Goal: Task Accomplishment & Management: Use online tool/utility

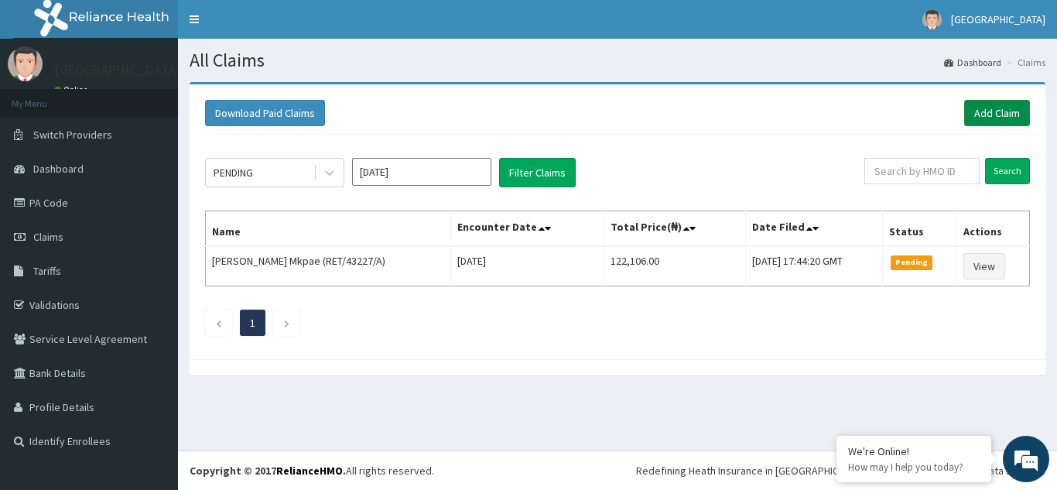
click at [998, 118] on link "Add Claim" at bounding box center [997, 113] width 66 height 26
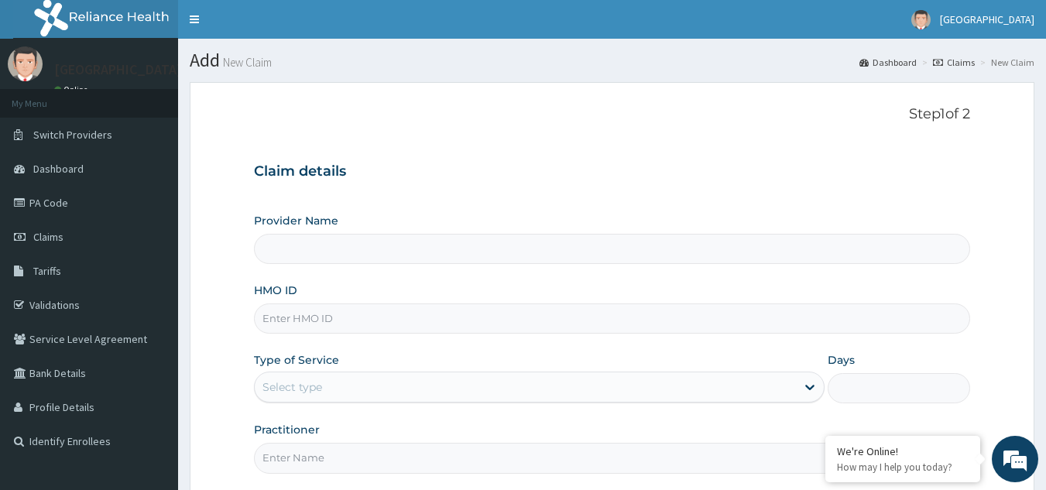
type input "[GEOGRAPHIC_DATA]"
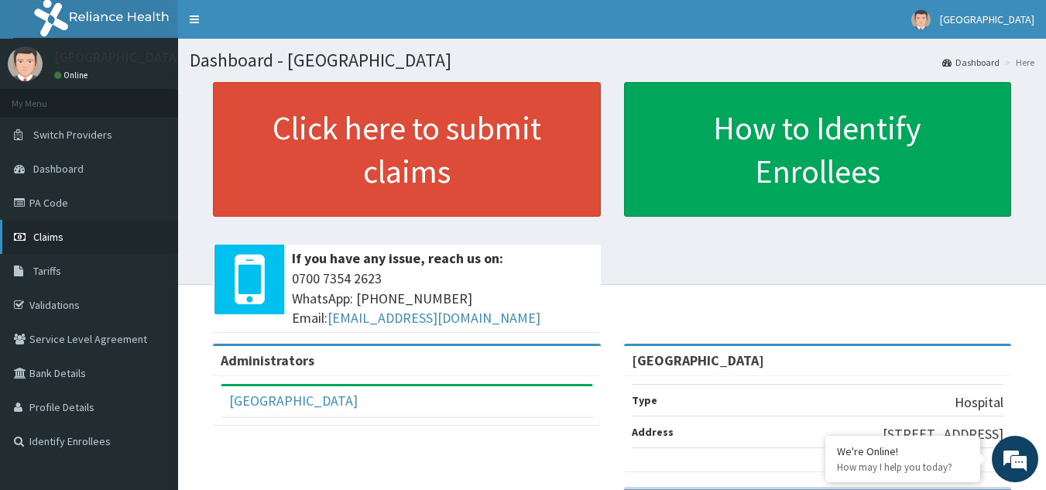
click at [58, 244] on link "Claims" at bounding box center [89, 237] width 178 height 34
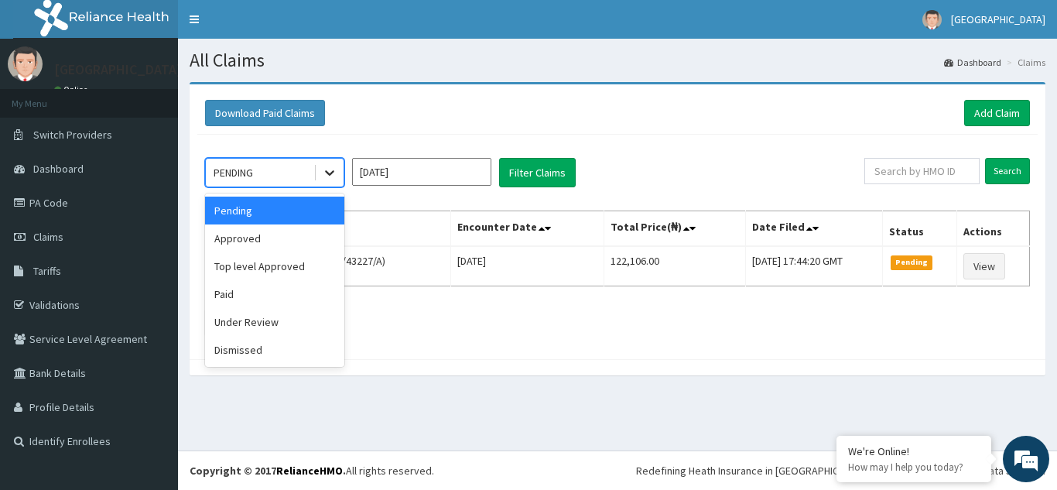
click at [336, 169] on icon at bounding box center [329, 172] width 15 height 15
click at [287, 237] on div "Approved" at bounding box center [274, 238] width 139 height 28
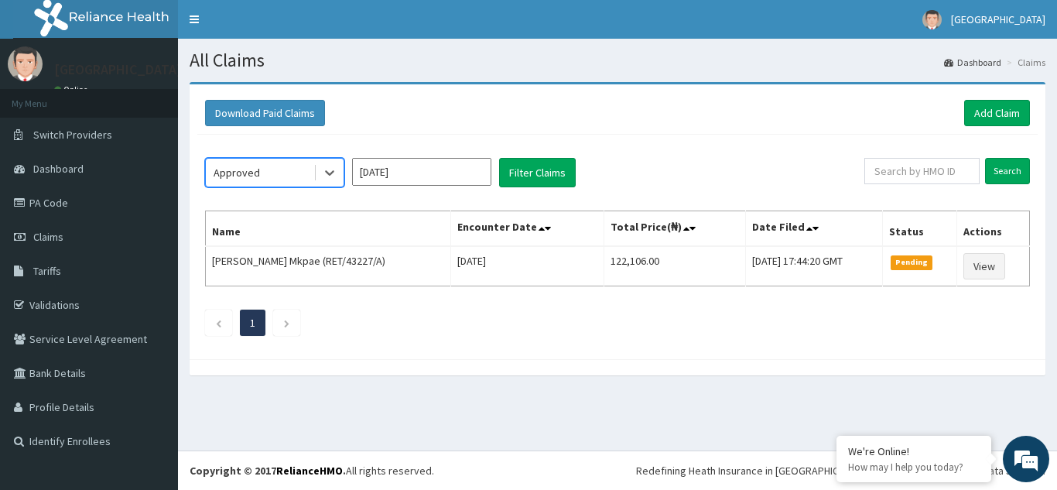
click at [477, 169] on input "Jul 2025" at bounding box center [421, 172] width 139 height 28
click at [540, 168] on button "Filter Claims" at bounding box center [537, 172] width 77 height 29
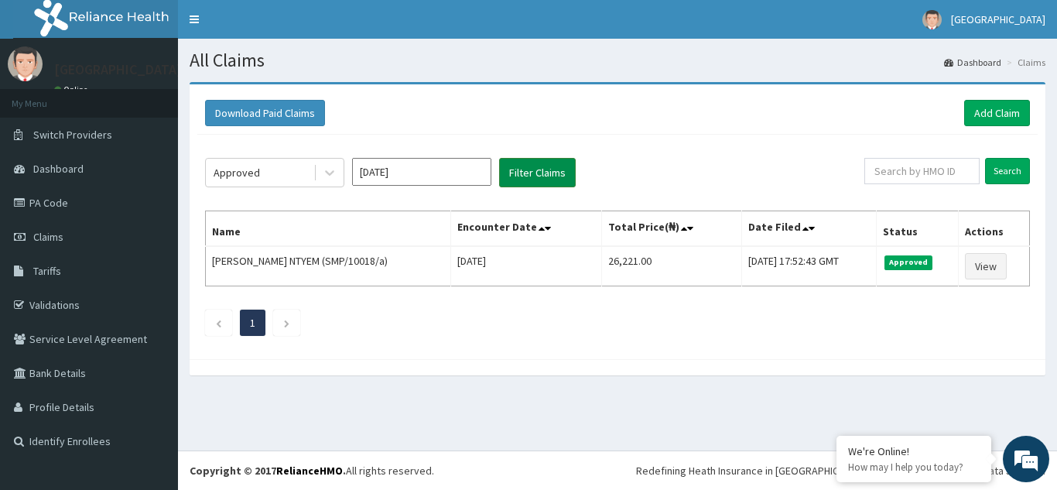
click at [540, 168] on button "Filter Claims" at bounding box center [537, 172] width 77 height 29
click at [405, 169] on input "Jul 2025" at bounding box center [421, 172] width 139 height 28
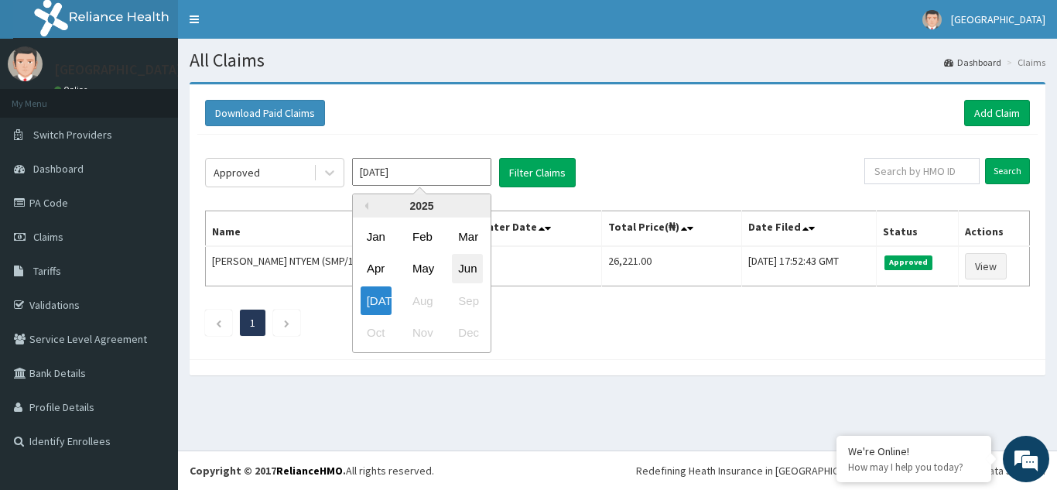
click at [467, 270] on div "Jun" at bounding box center [467, 269] width 31 height 29
type input "May 2025"
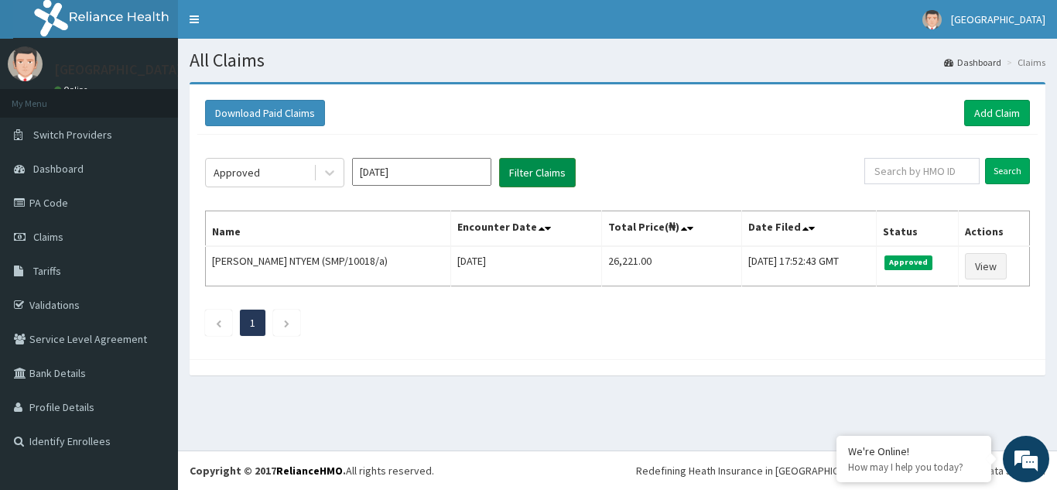
click at [547, 172] on button "Filter Claims" at bounding box center [537, 172] width 77 height 29
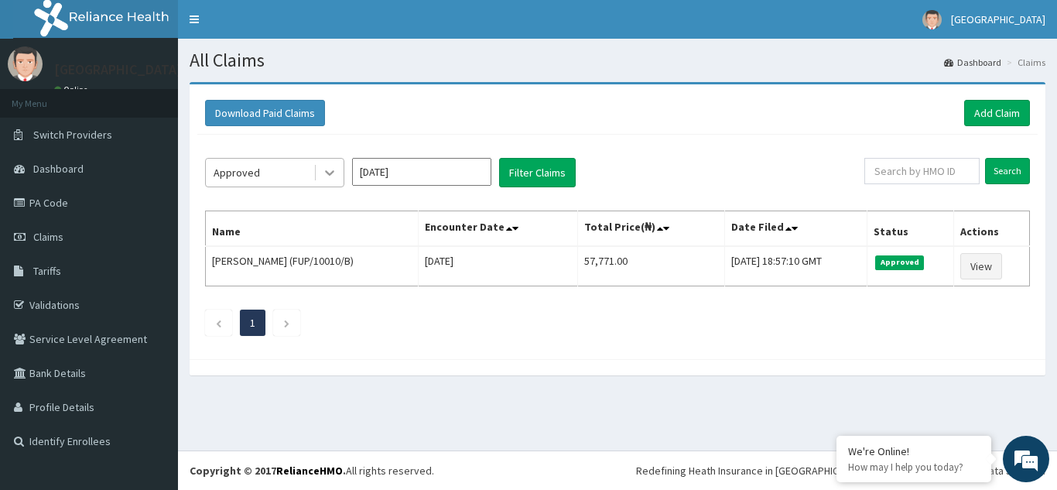
click at [336, 172] on icon at bounding box center [329, 172] width 15 height 15
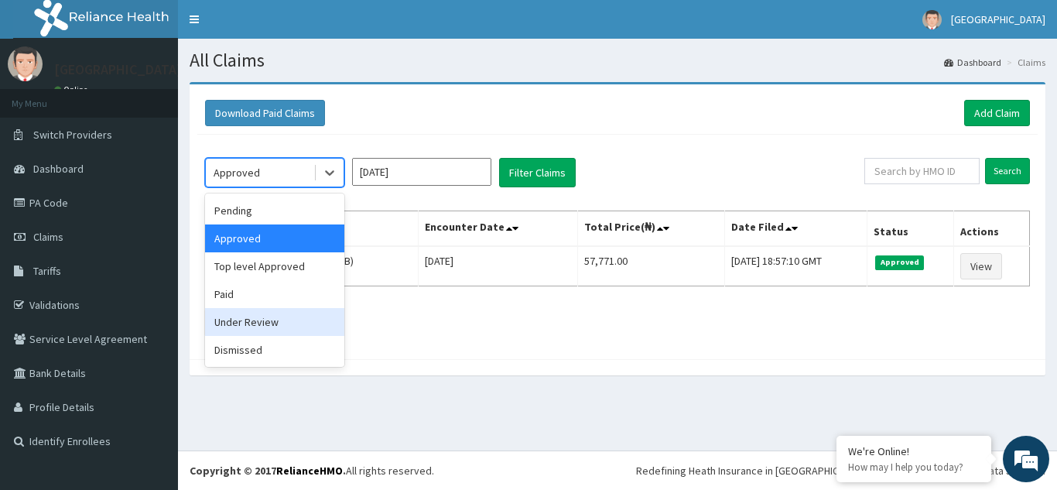
click at [248, 327] on div "Under Review" at bounding box center [274, 322] width 139 height 28
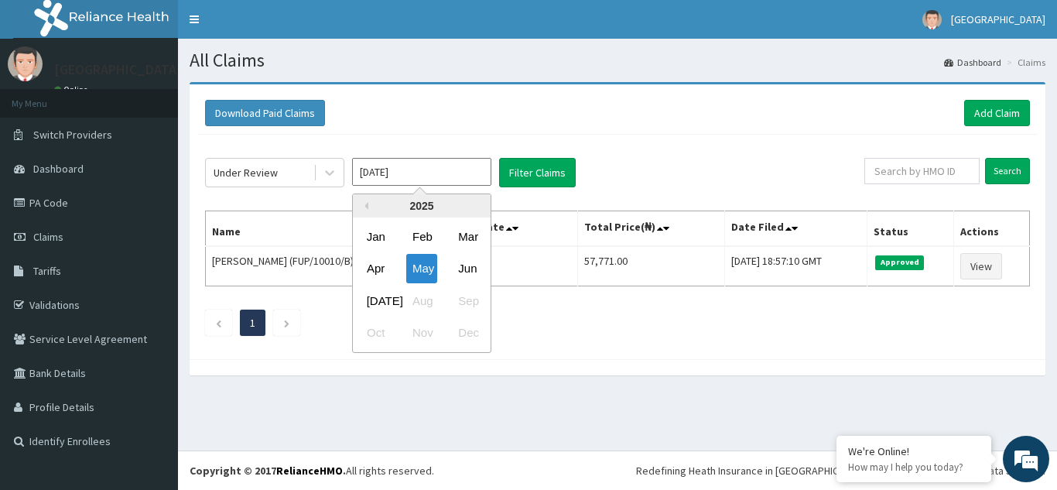
click at [424, 173] on input "May 2025" at bounding box center [421, 172] width 139 height 28
click at [379, 306] on div "Jul" at bounding box center [376, 300] width 31 height 29
type input "Jun 2025"
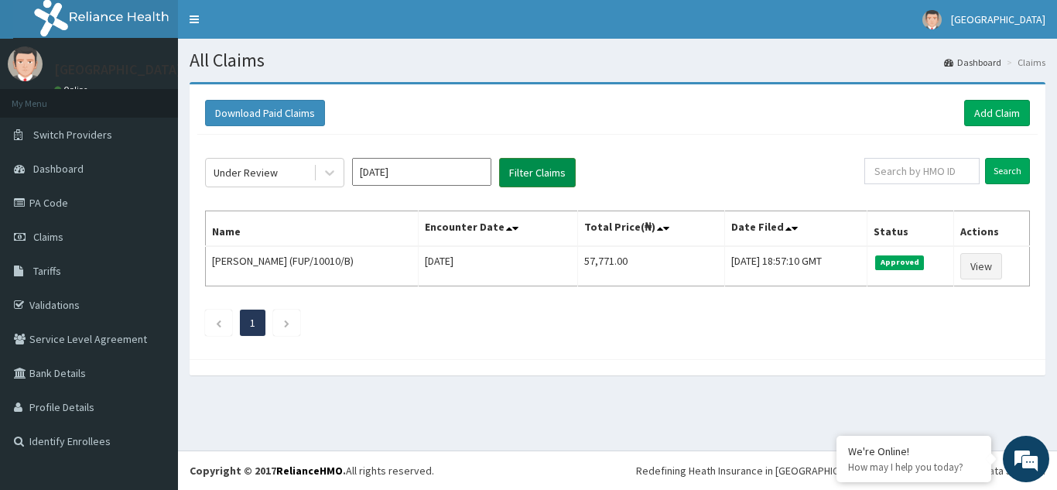
click at [553, 175] on button "Filter Claims" at bounding box center [537, 172] width 77 height 29
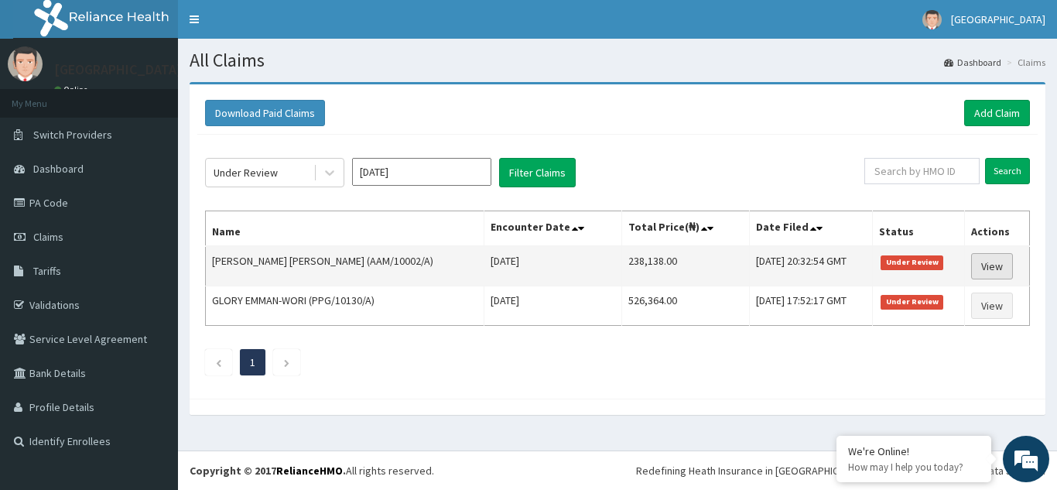
click at [987, 266] on link "View" at bounding box center [992, 266] width 42 height 26
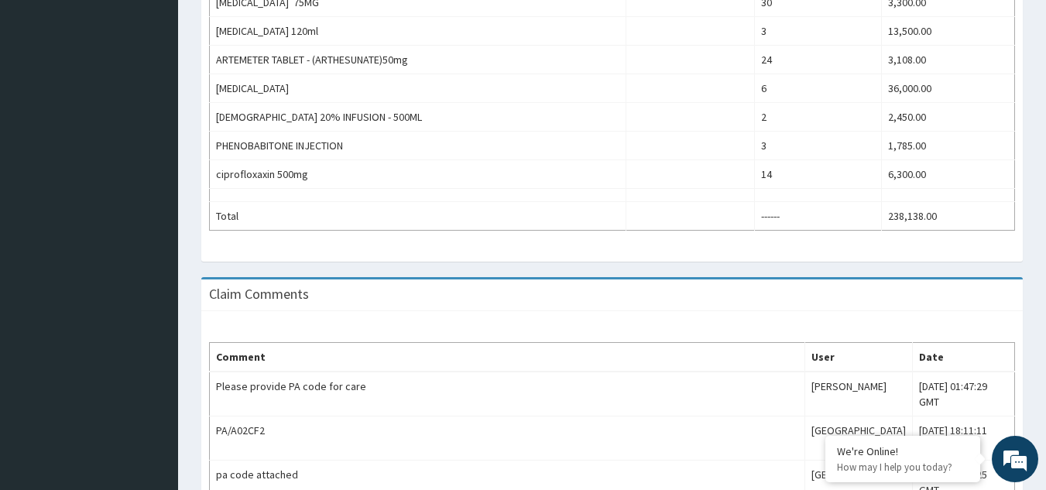
scroll to position [1056, 0]
